Goal: Use online tool/utility: Utilize a website feature to perform a specific function

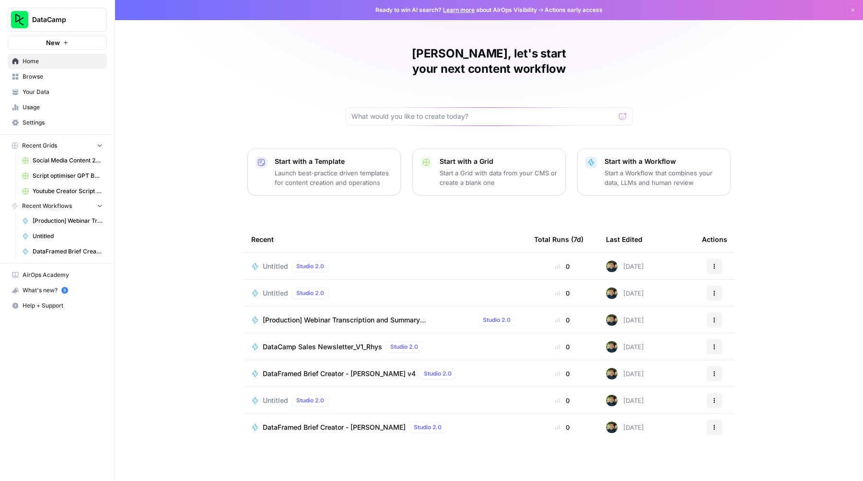
click at [400, 315] on span "[Production] Webinar Transcription and Summary ([PERSON_NAME])" at bounding box center [369, 320] width 212 height 10
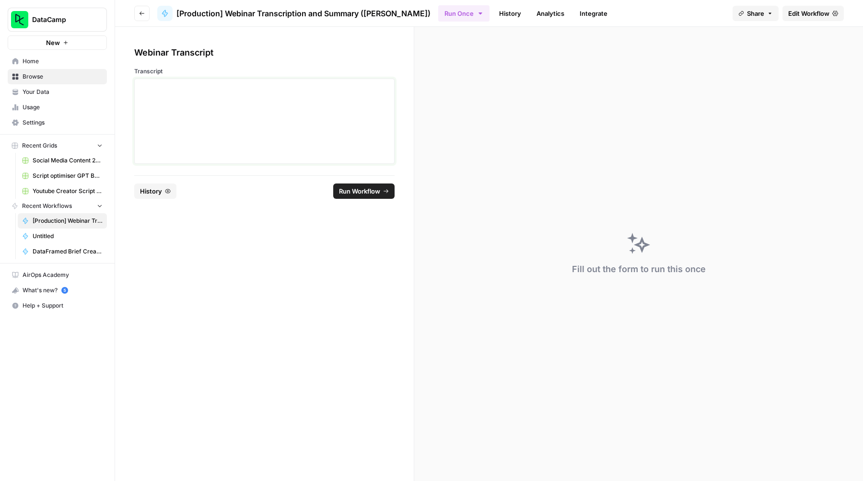
click at [349, 127] on div at bounding box center [264, 121] width 248 height 77
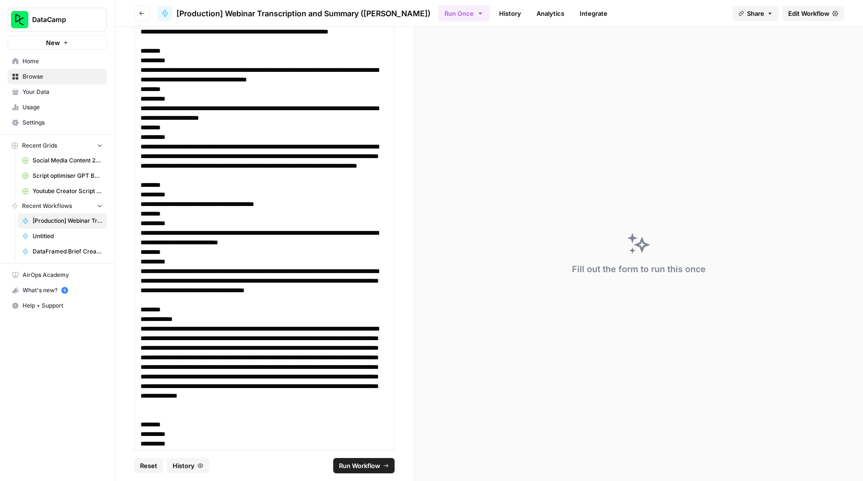
click at [357, 465] on span "Run Workflow" at bounding box center [359, 466] width 41 height 10
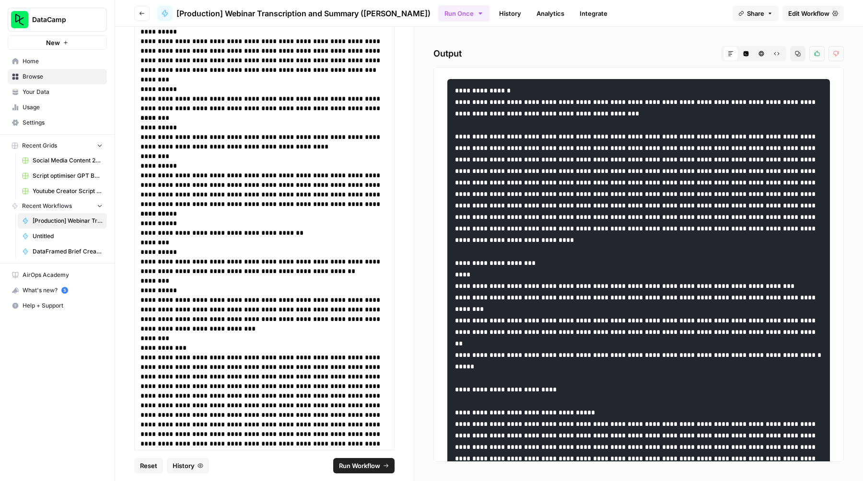
click at [770, 52] on button "Raw Output" at bounding box center [776, 53] width 15 height 15
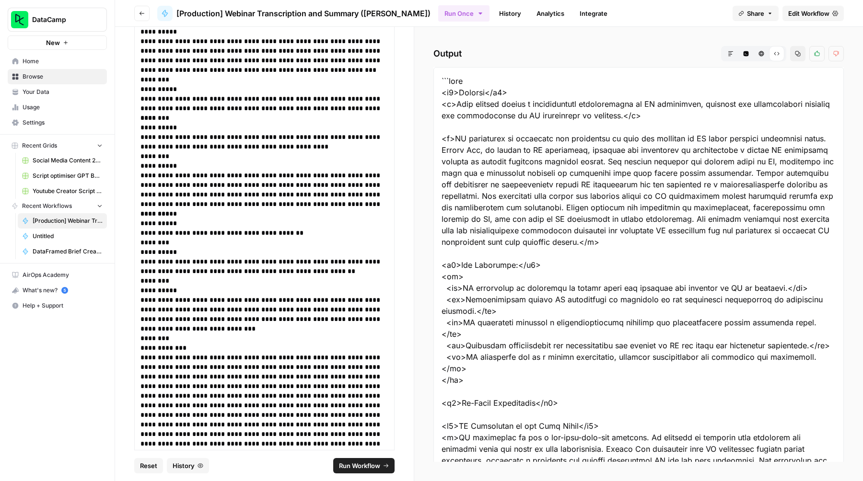
click at [761, 52] on icon "button" at bounding box center [761, 53] width 5 height 5
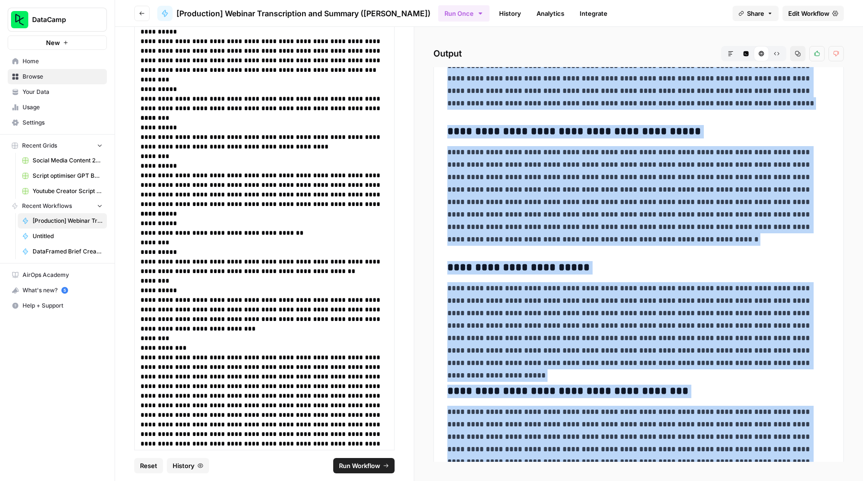
scroll to position [534, 0]
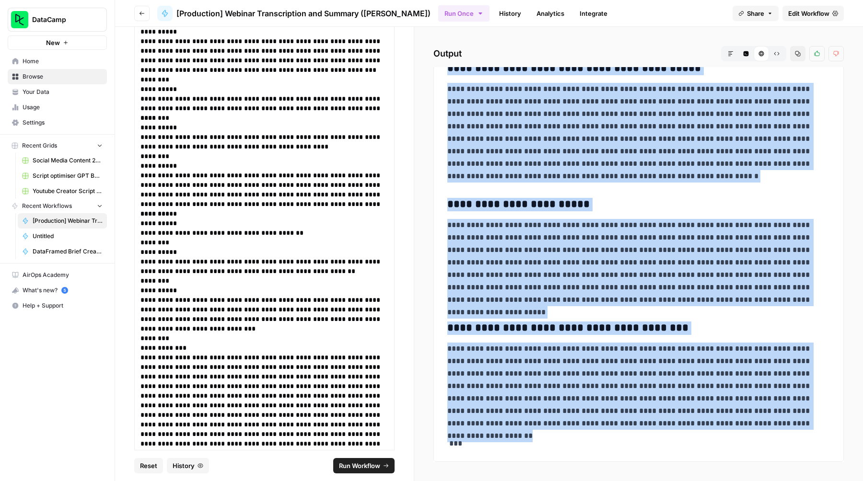
drag, startPoint x: 449, startPoint y: 110, endPoint x: 673, endPoint y: 423, distance: 384.8
copy div "**********"
